Goal: Task Accomplishment & Management: Complete application form

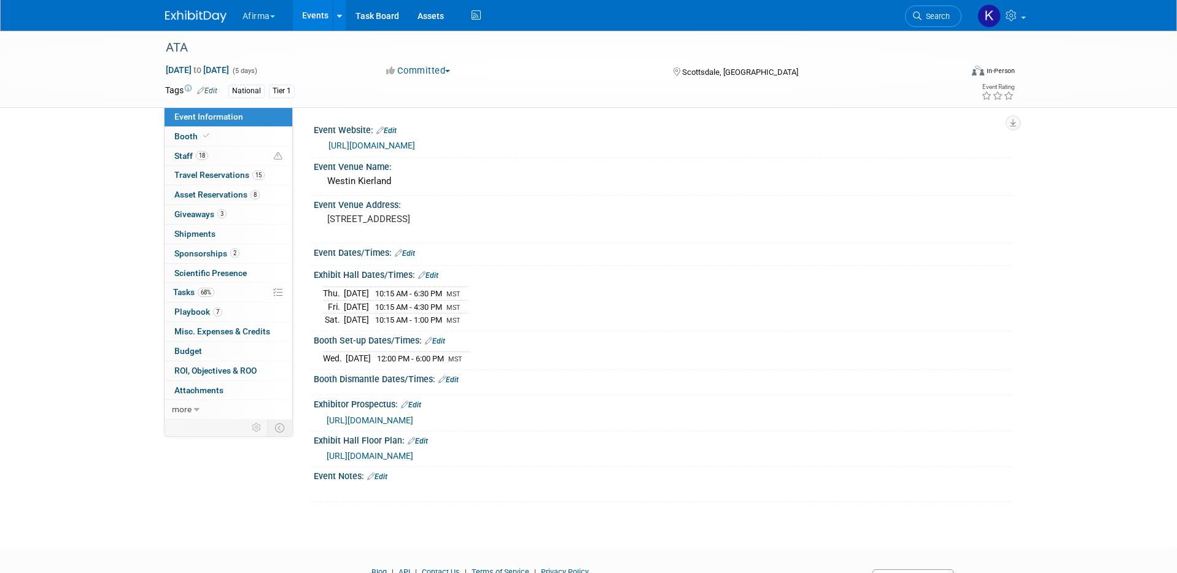
click at [268, 17] on button "Afirma" at bounding box center [265, 13] width 49 height 27
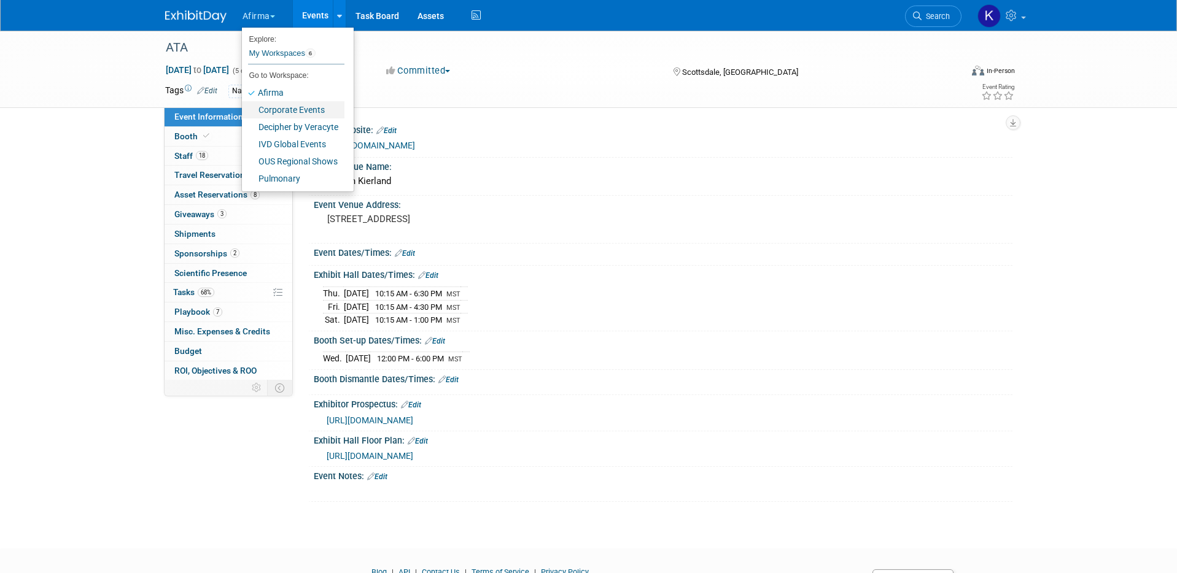
click at [286, 111] on link "Corporate Events" at bounding box center [293, 109] width 103 height 17
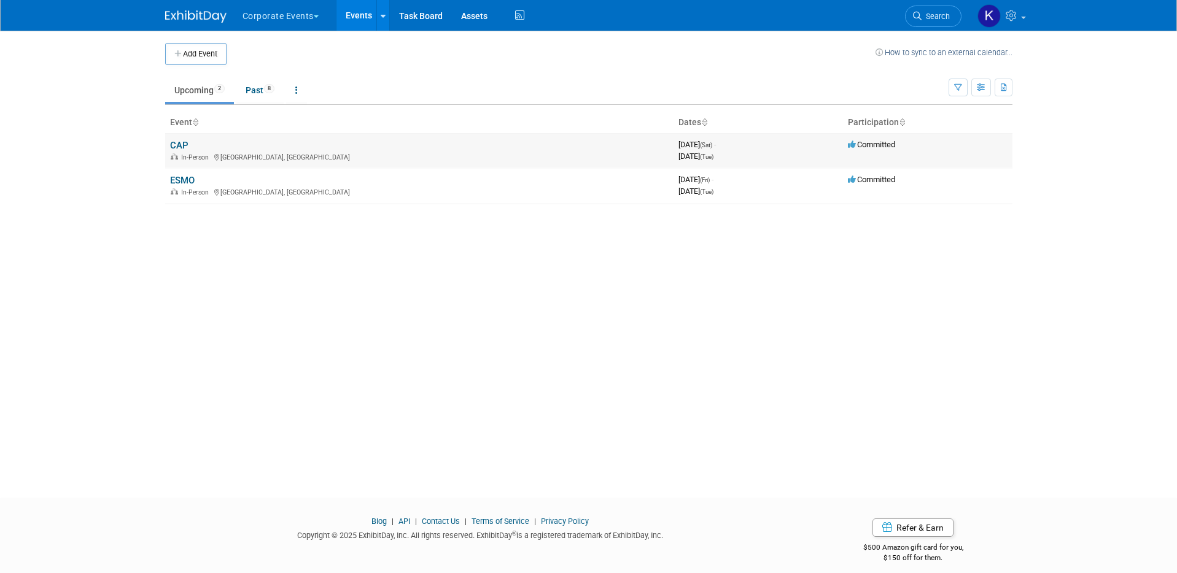
click at [165, 152] on td "CAP In-Person Orlando, FL" at bounding box center [419, 150] width 508 height 35
click at [186, 149] on link "CAP" at bounding box center [179, 145] width 18 height 11
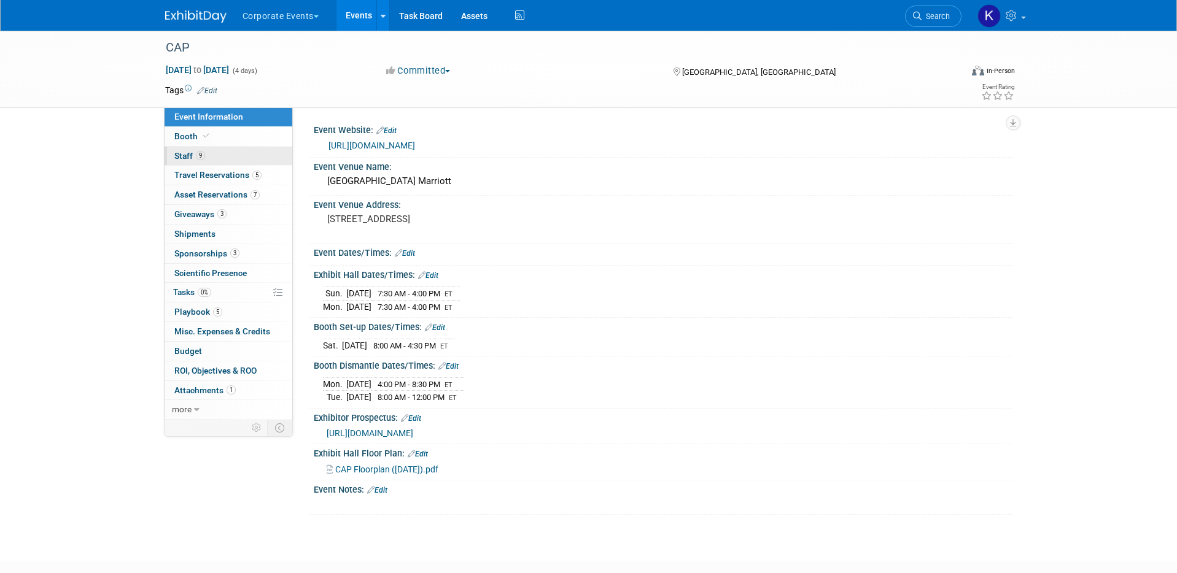
click at [212, 159] on link "9 Staff 9" at bounding box center [229, 156] width 128 height 19
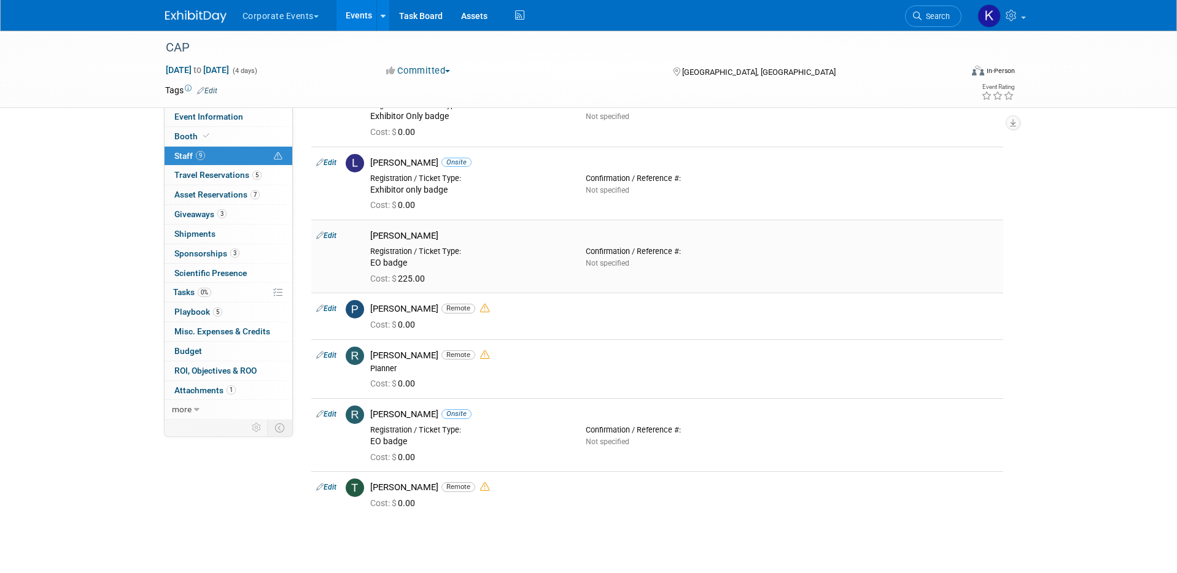
scroll to position [203, 0]
click at [288, 21] on button "Corporate Events" at bounding box center [287, 13] width 93 height 27
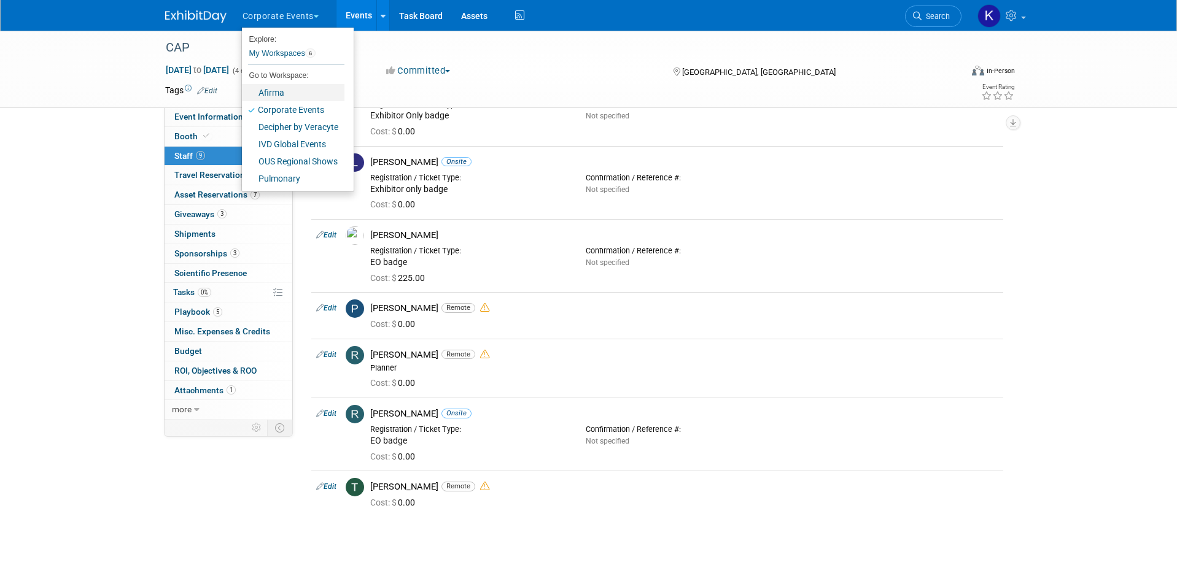
click at [290, 84] on link "Afirma" at bounding box center [293, 92] width 103 height 17
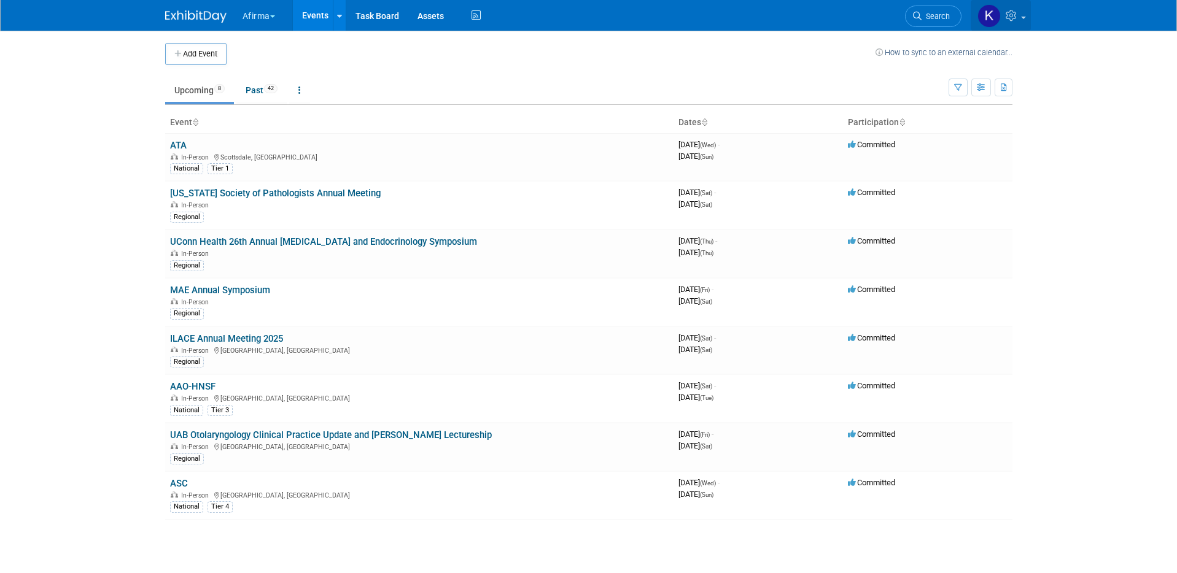
click at [1015, 28] on link at bounding box center [1001, 15] width 60 height 31
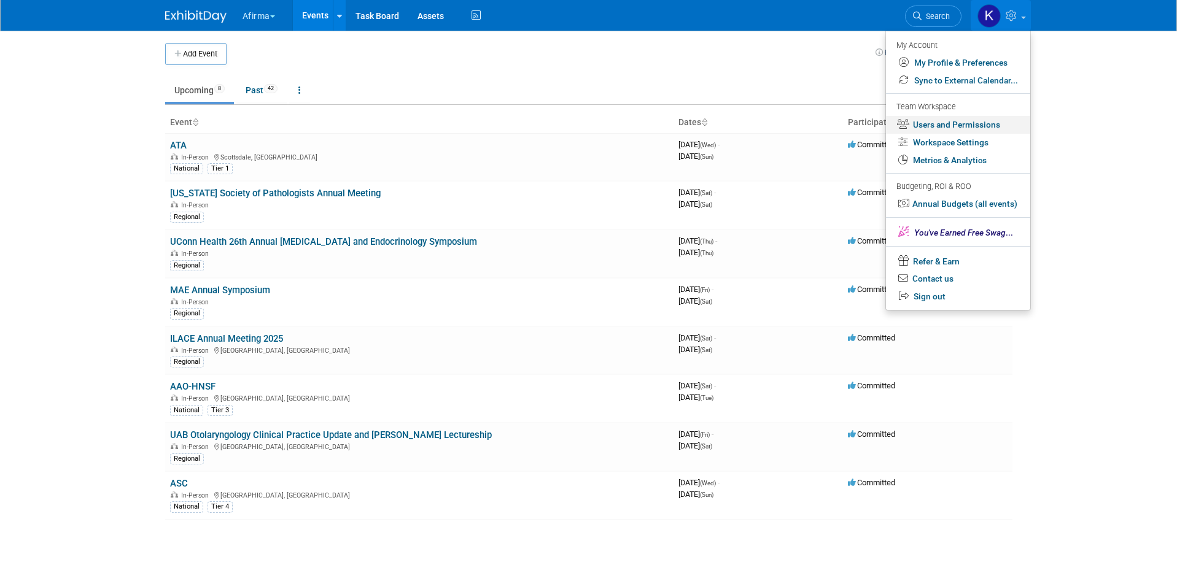
click at [997, 120] on link "Users and Permissions" at bounding box center [958, 125] width 144 height 18
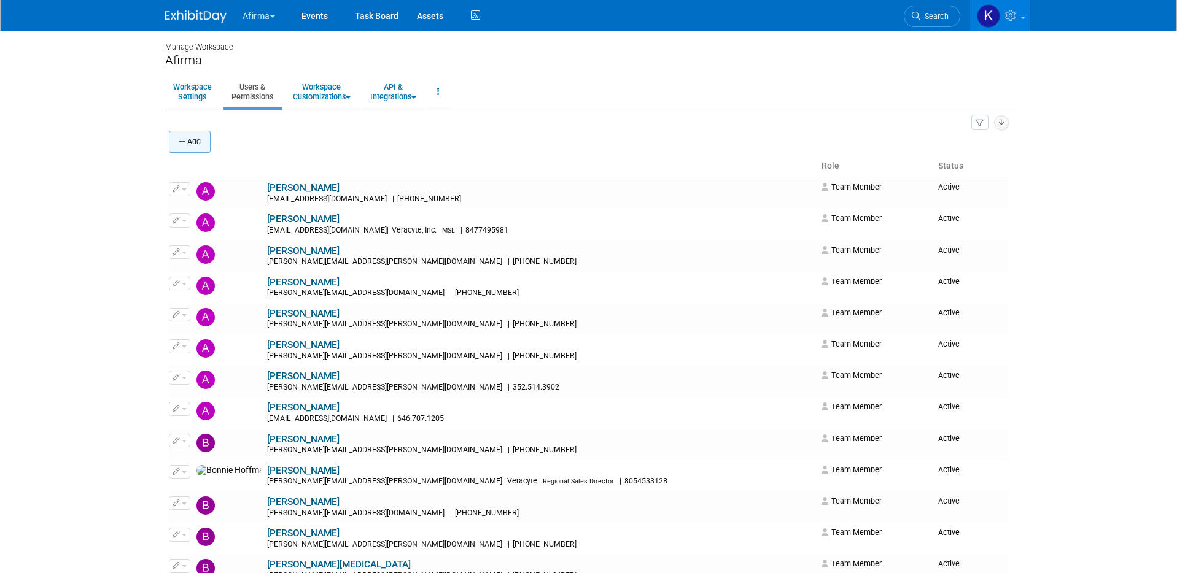
click at [196, 149] on button "Add" at bounding box center [190, 142] width 42 height 22
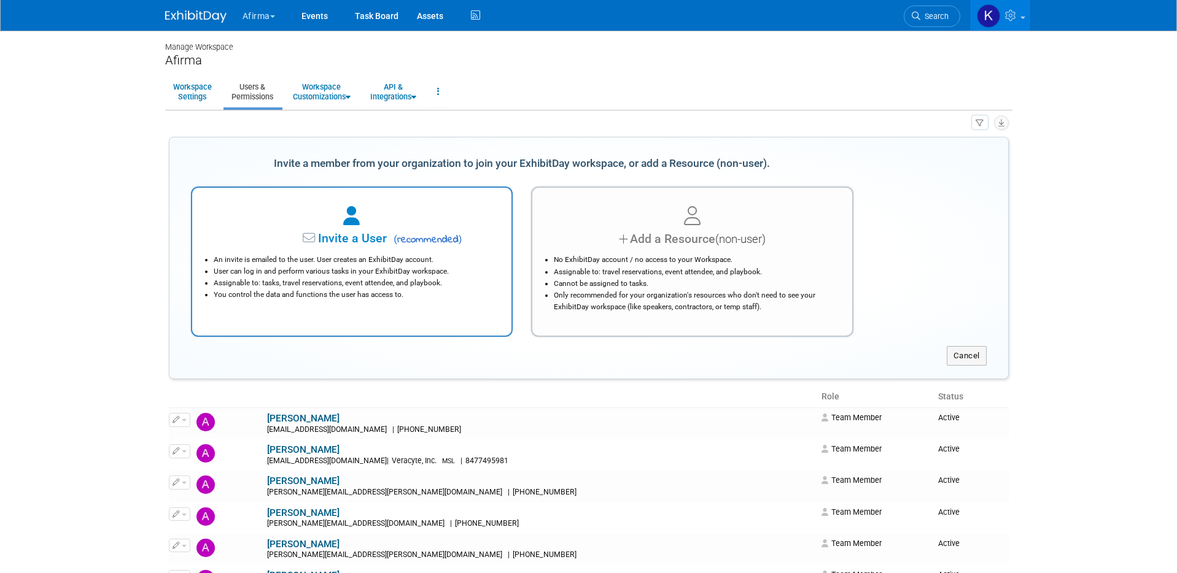
click at [275, 235] on span "Invite a User" at bounding box center [314, 238] width 146 height 14
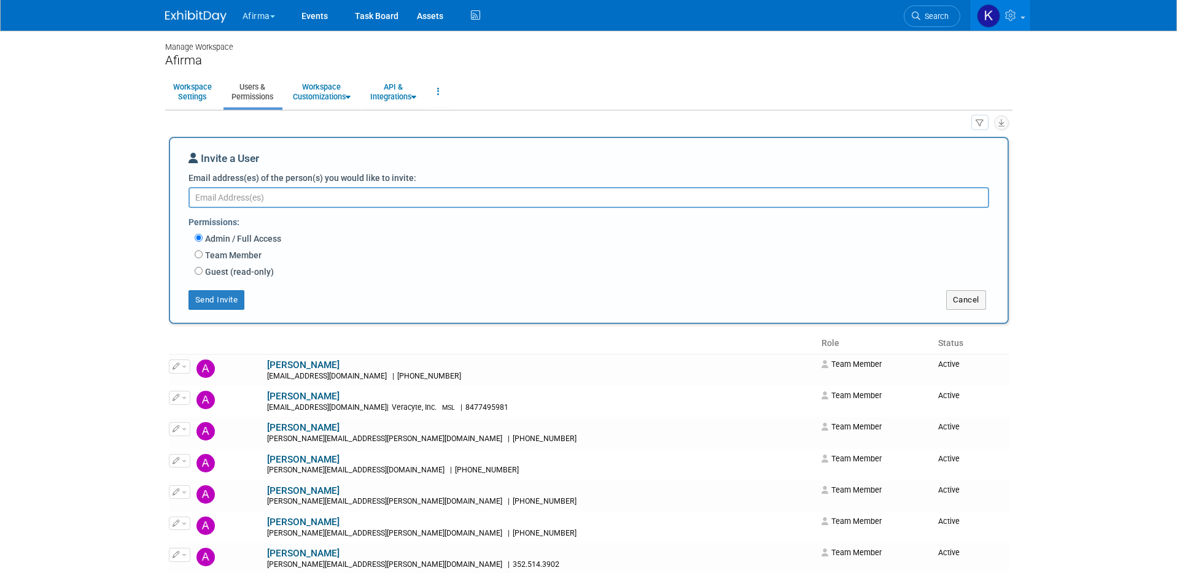
click at [225, 255] on label "Team Member" at bounding box center [232, 255] width 59 height 12
click at [203, 255] on input "Team Member" at bounding box center [199, 255] width 8 height 8
radio input "true"
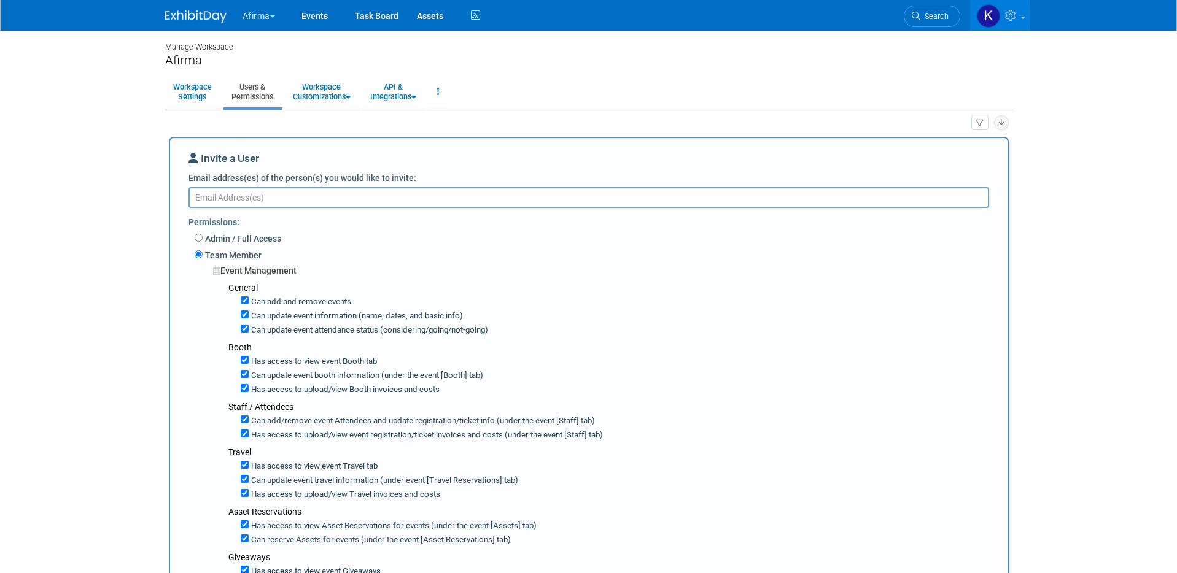
click at [248, 202] on textarea "Email address(es) of the person(s) you would like to invite:" at bounding box center [588, 197] width 801 height 21
paste textarea "mailto:greg.foster@veracyte.com"
click at [220, 196] on textarea "mailto:greg.foster@veracyte.com" at bounding box center [588, 197] width 801 height 21
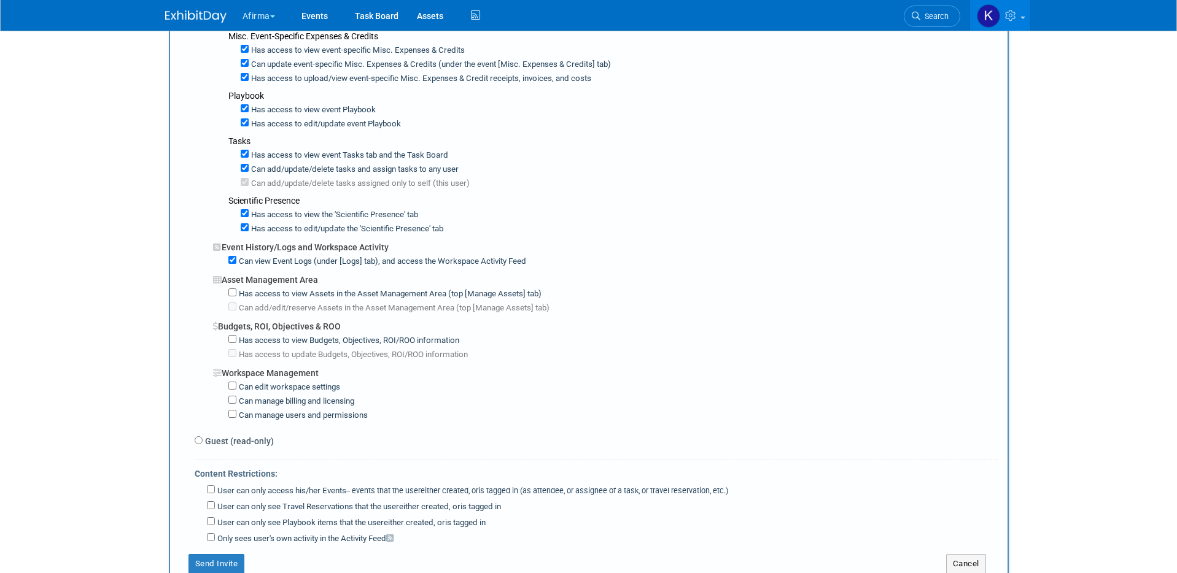
scroll to position [701, 0]
type textarea "greg.foster@veracyte.com"
click at [279, 294] on label "Has access to view Assets in the Asset Management Area (top [Manage Assets] tab)" at bounding box center [388, 294] width 305 height 12
click at [236, 294] on input "Has access to view Assets in the Asset Management Area (top [Manage Assets] tab)" at bounding box center [232, 292] width 8 height 8
checkbox input "true"
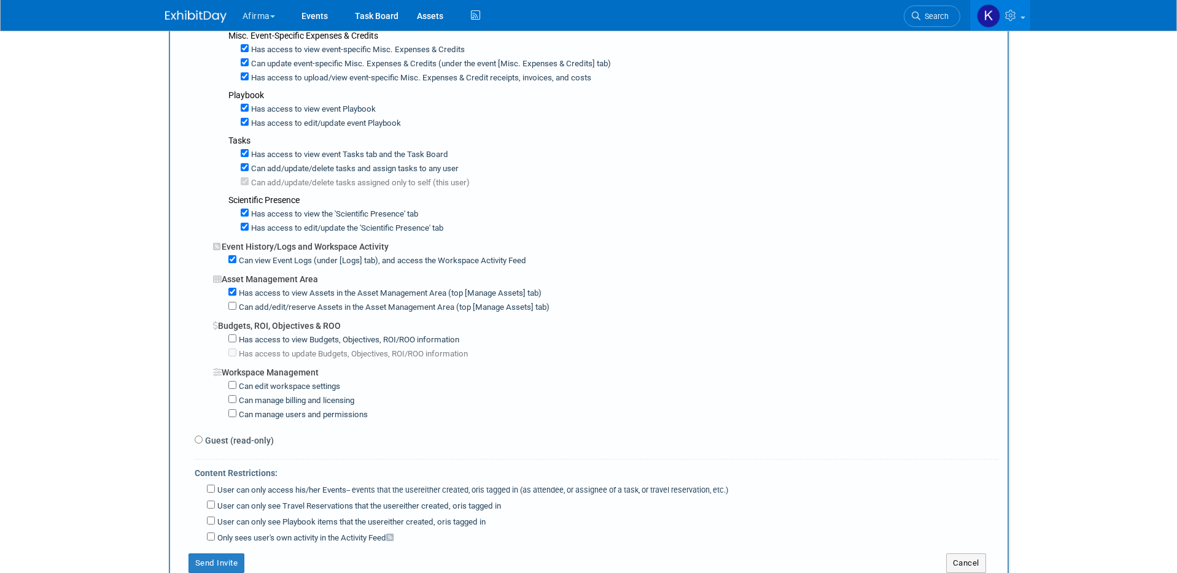
click at [279, 304] on label "Can add/edit/reserve Assets in the Asset Management Area (top [Manage Assets] t…" at bounding box center [392, 308] width 313 height 12
click at [236, 304] on input "Can add/edit/reserve Assets in the Asset Management Area (top [Manage Assets] t…" at bounding box center [232, 306] width 8 height 8
checkbox input "true"
click at [279, 336] on label "Has access to view Budgets, Objectives, ROI/ROO information" at bounding box center [347, 341] width 223 height 12
click at [236, 336] on input "Has access to view Budgets, Objectives, ROI/ROO information" at bounding box center [232, 339] width 8 height 8
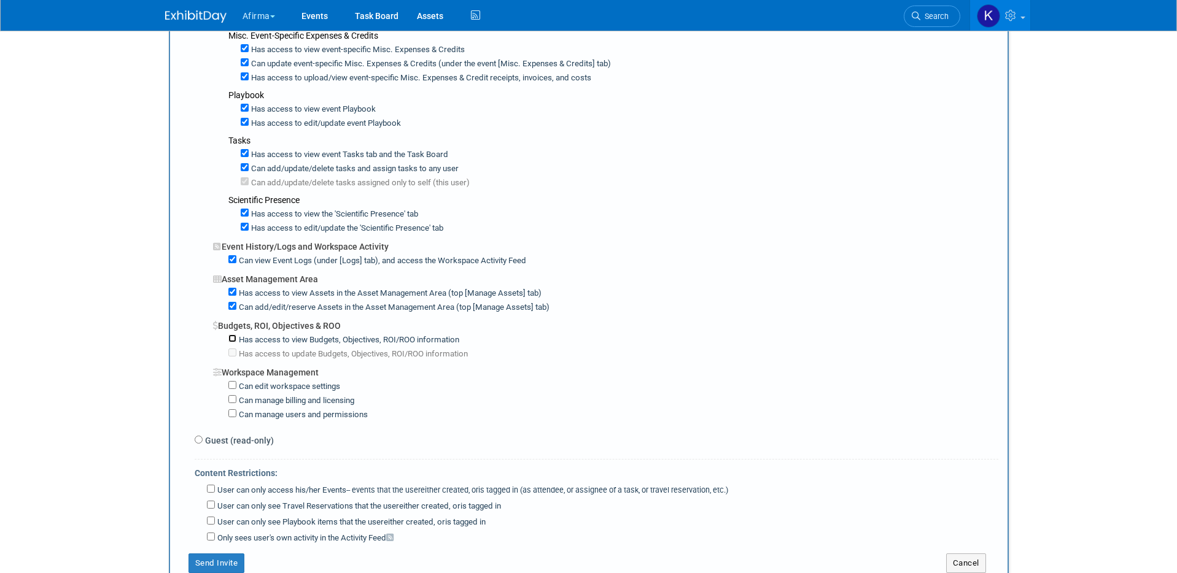
checkbox input "true"
click at [279, 352] on label "Has access to update Budgets, Objectives, ROI/ROO information" at bounding box center [351, 355] width 231 height 12
click at [236, 352] on input "Has access to update Budgets, Objectives, ROI/ROO information" at bounding box center [232, 353] width 8 height 8
checkbox input "true"
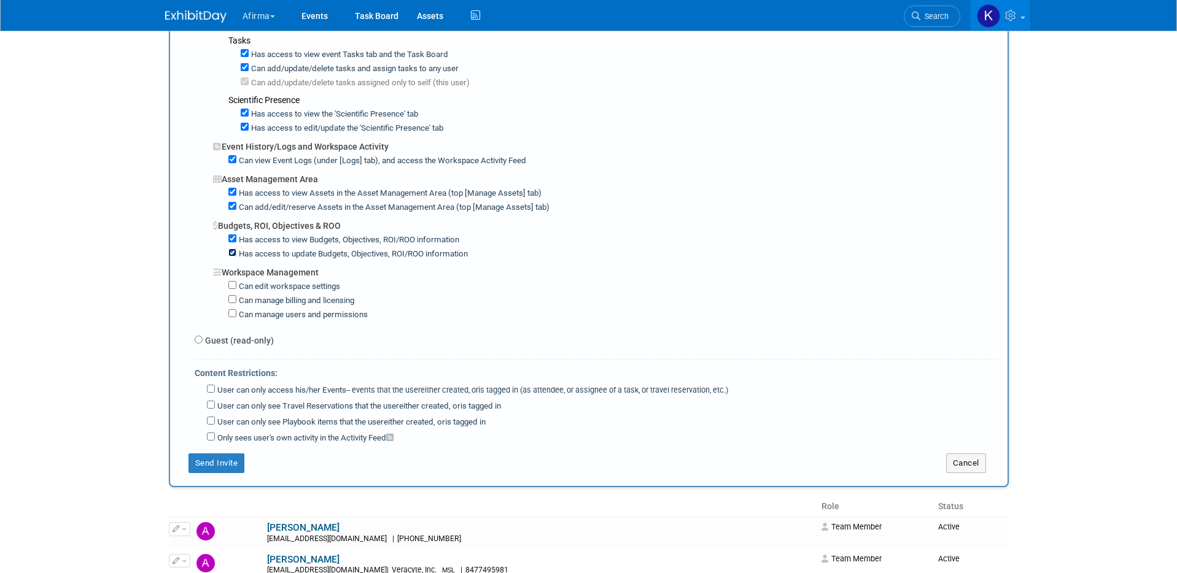
scroll to position [802, 0]
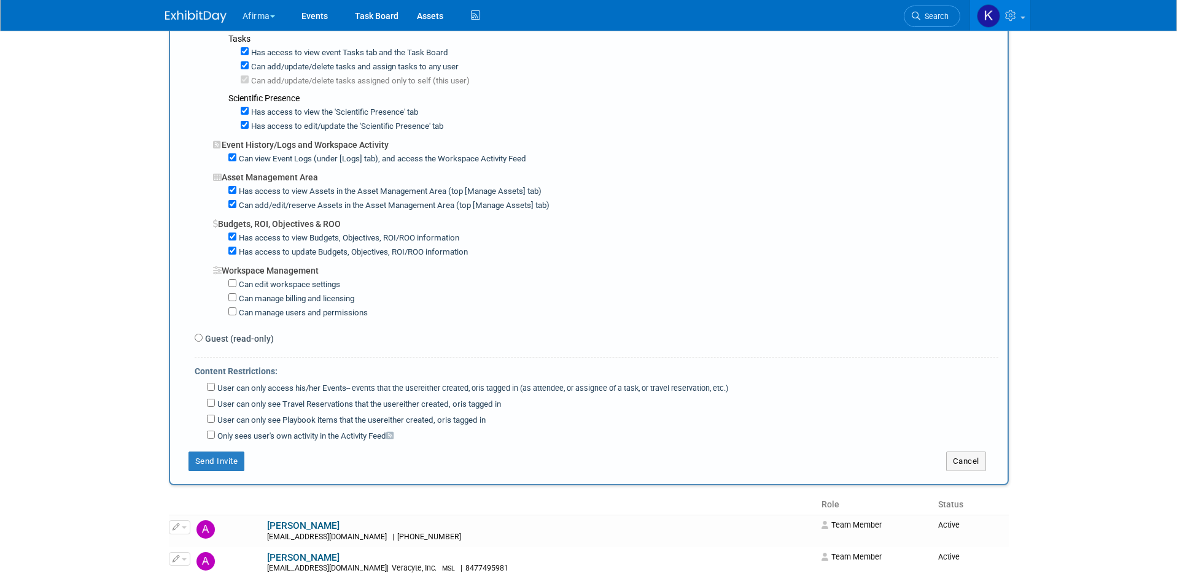
click at [268, 389] on label "User can only access his/her Events -- events that the user either created, or …" at bounding box center [471, 389] width 513 height 12
click at [215, 389] on input "User can only access his/her Events -- events that the user either created, or …" at bounding box center [211, 387] width 8 height 8
checkbox input "true"
click at [219, 462] on button "Send Invite" at bounding box center [216, 462] width 56 height 20
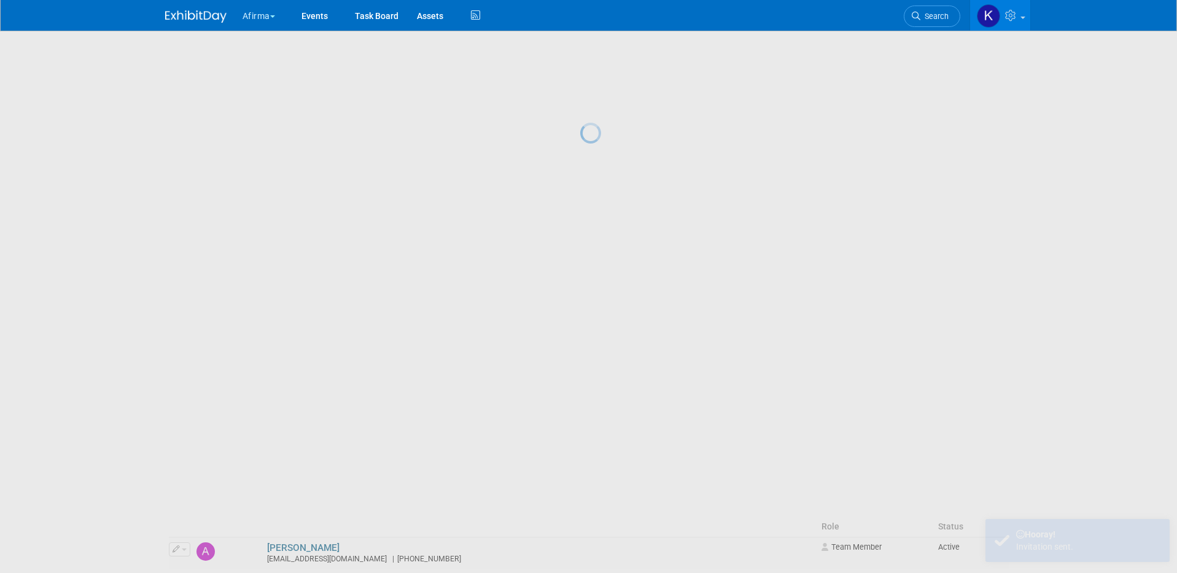
scroll to position [0, 0]
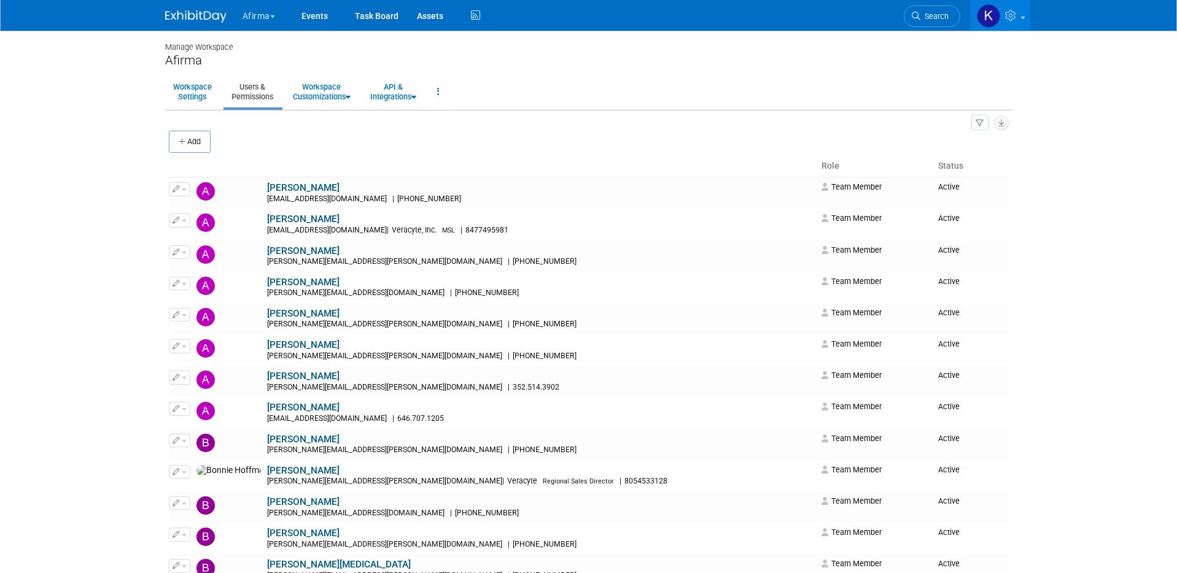
click at [262, 7] on button "Afirma" at bounding box center [265, 13] width 49 height 27
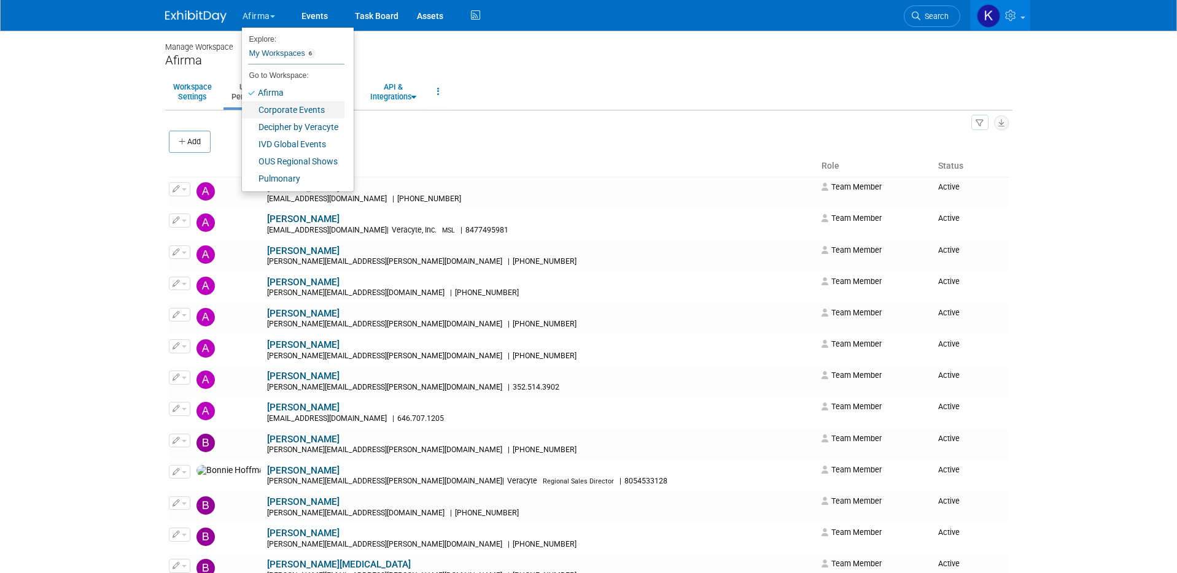
click at [267, 103] on link "Corporate Events" at bounding box center [293, 109] width 103 height 17
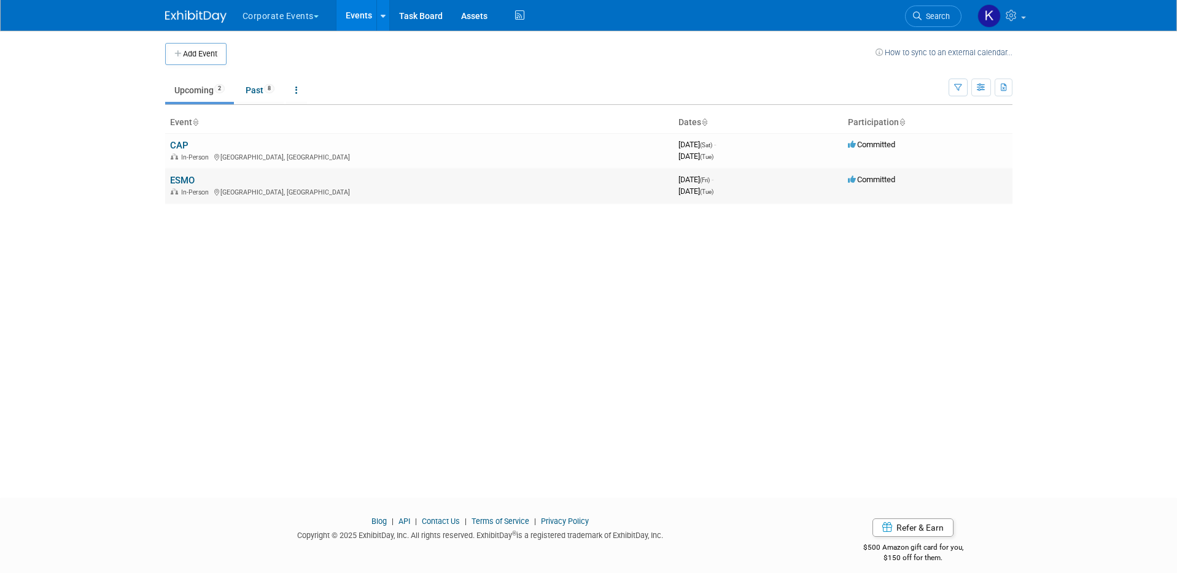
click at [182, 181] on link "ESMO" at bounding box center [182, 180] width 25 height 11
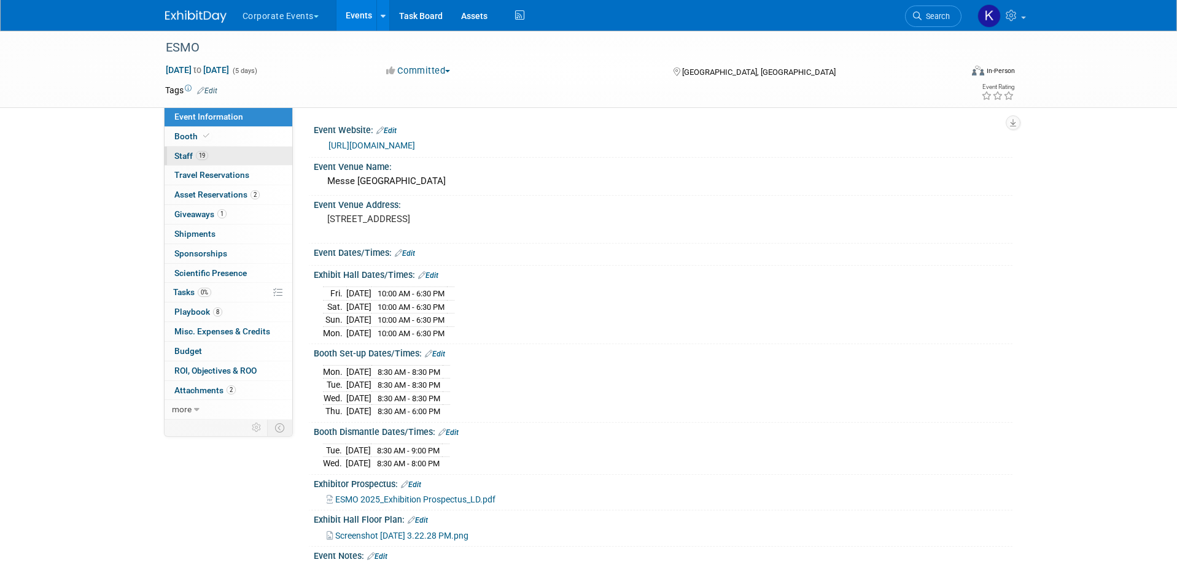
click at [200, 147] on link "19 Staff 19" at bounding box center [229, 156] width 128 height 19
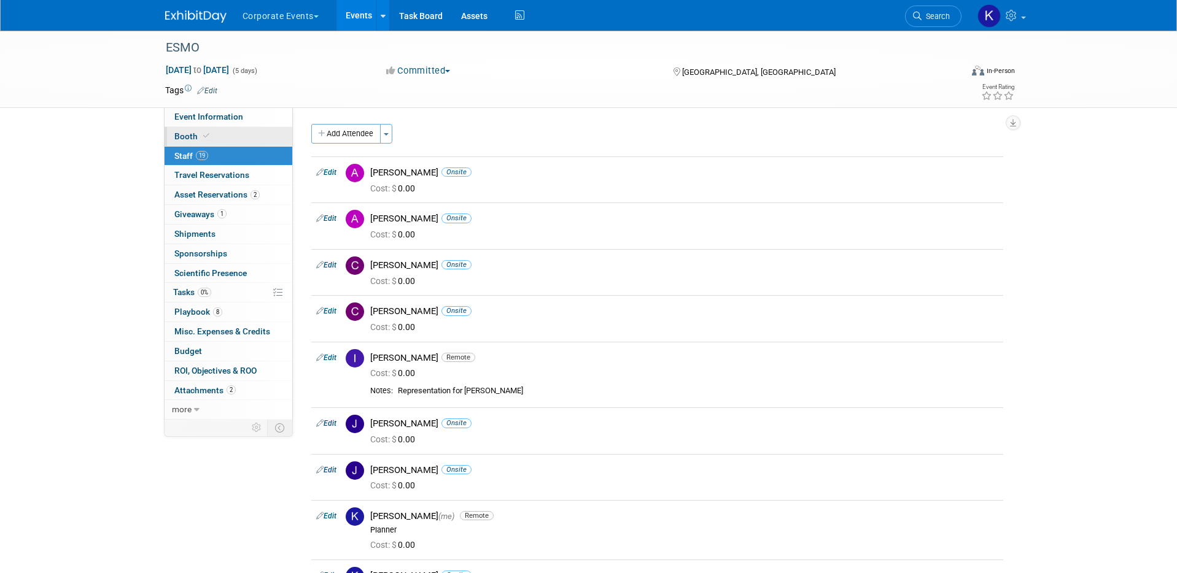
click at [196, 138] on span "Booth" at bounding box center [192, 136] width 37 height 10
